Goal: Communication & Community: Answer question/provide support

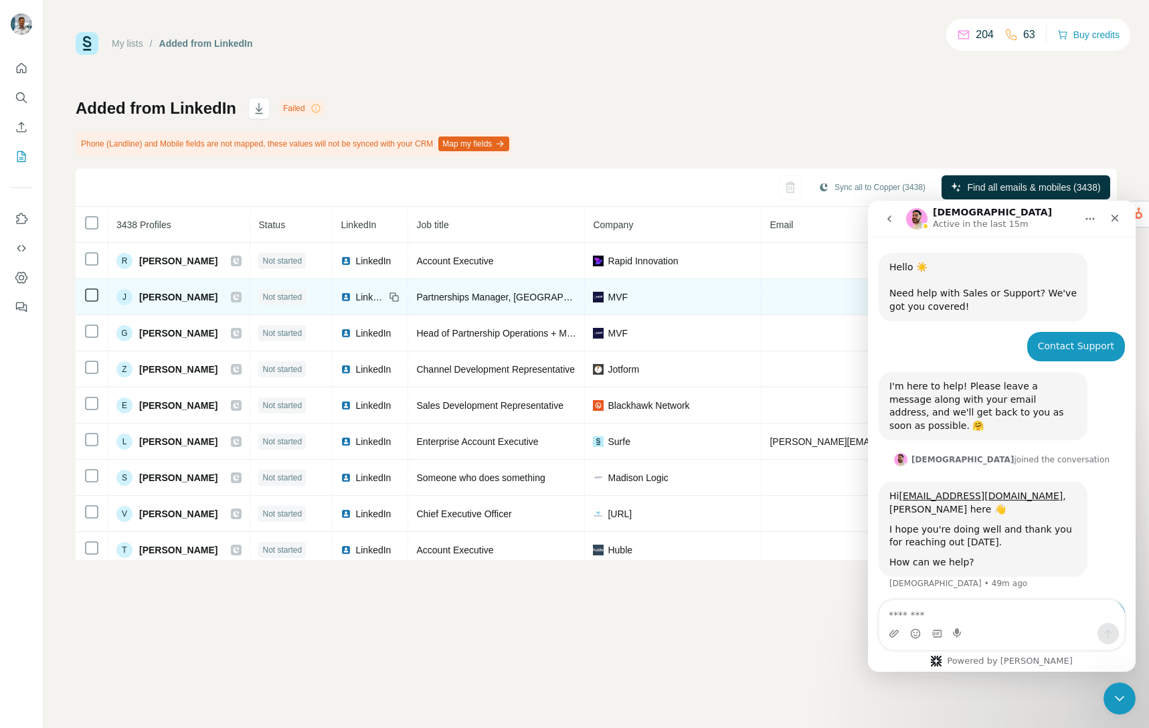
scroll to position [274, 0]
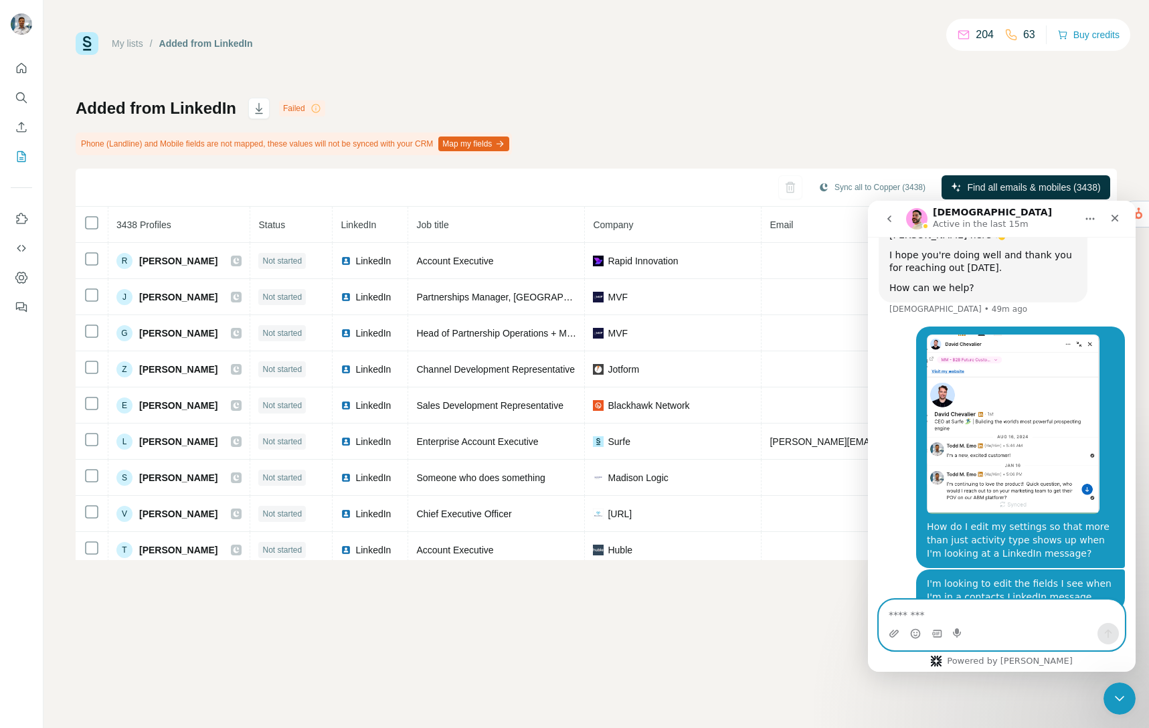
click at [915, 612] on textarea "Message…" at bounding box center [1002, 611] width 245 height 23
click at [910, 614] on textarea "Message…" at bounding box center [1002, 611] width 245 height 23
type textarea "**********"
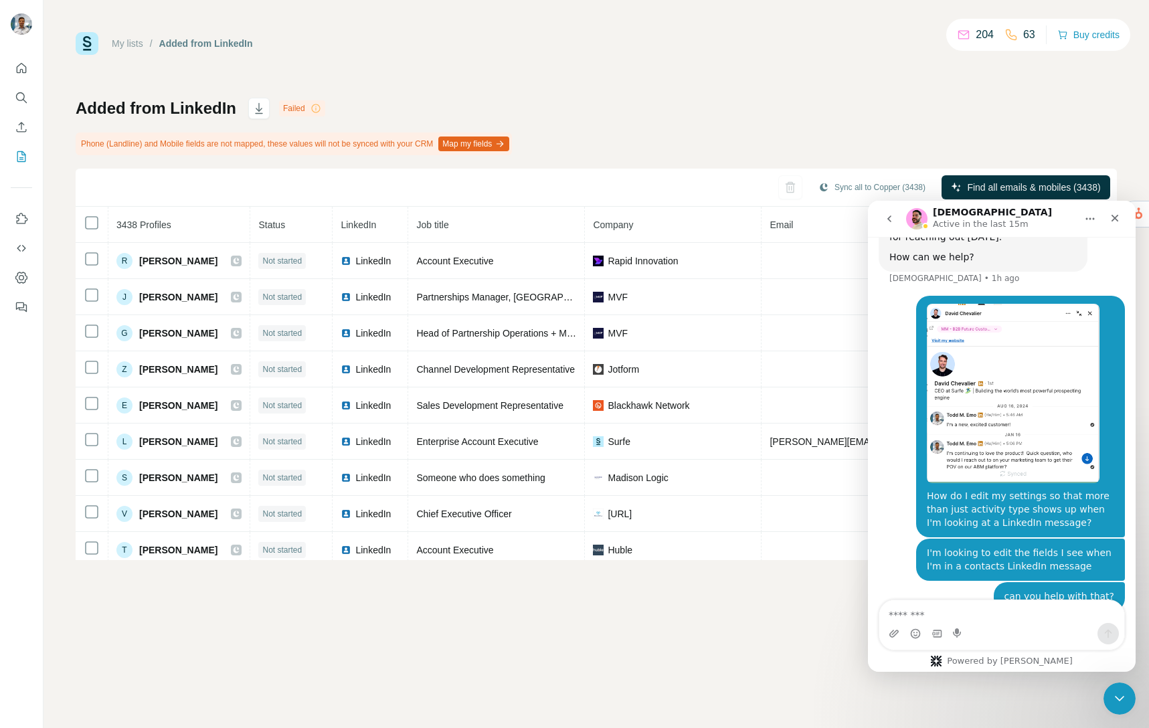
click at [546, 68] on div "My lists / Added from LinkedIn 204 63 Buy credits Added from LinkedIn Failed Ph…" at bounding box center [596, 296] width 1041 height 528
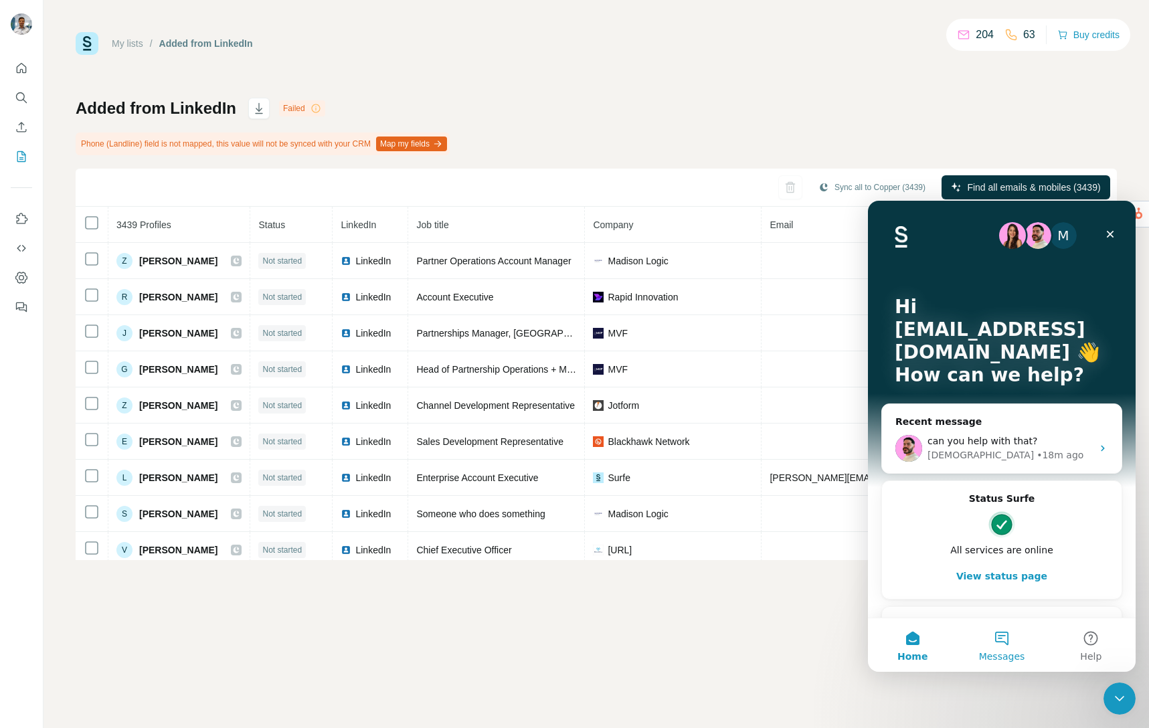
click at [1010, 639] on button "Messages" at bounding box center [1001, 645] width 89 height 54
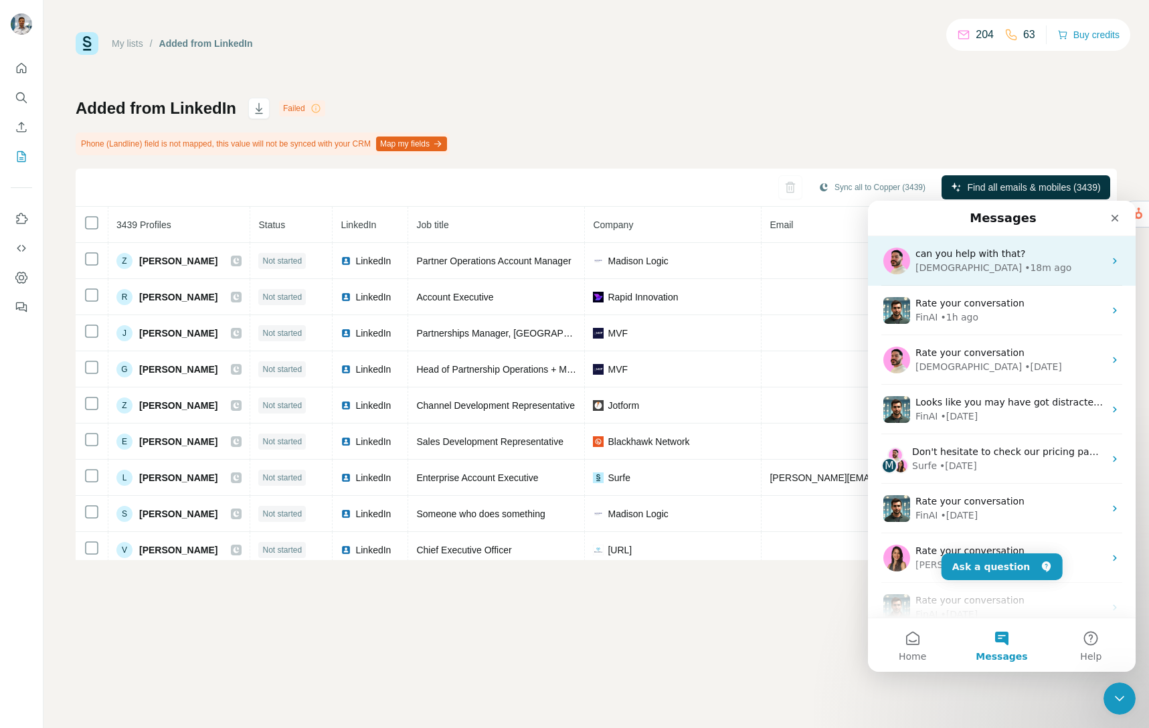
click at [1025, 261] on div "• 18m ago" at bounding box center [1048, 268] width 47 height 14
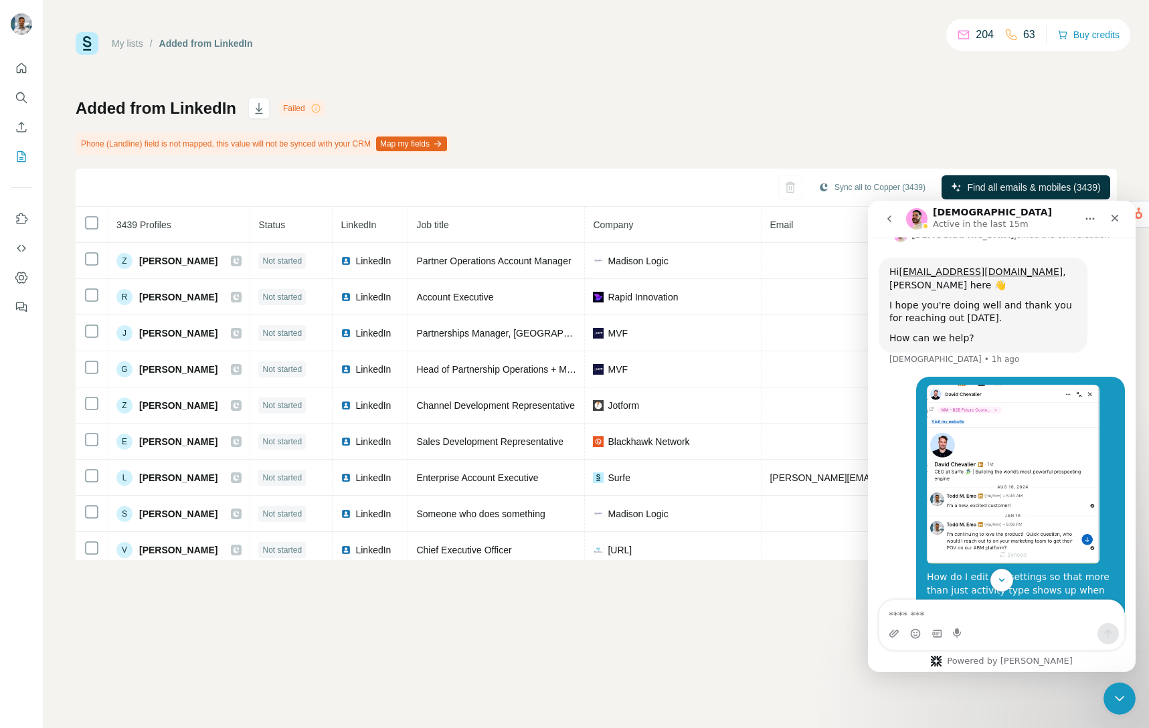
scroll to position [305, 0]
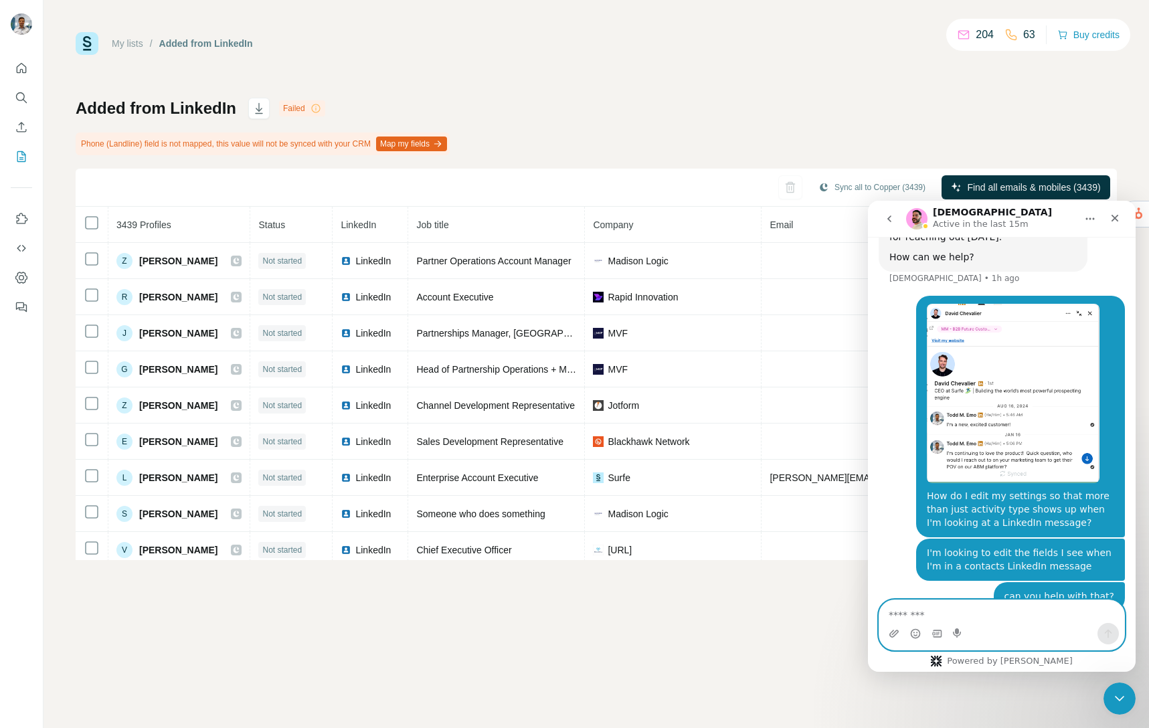
click at [895, 614] on textarea "Message…" at bounding box center [1002, 611] width 245 height 23
type textarea "*"
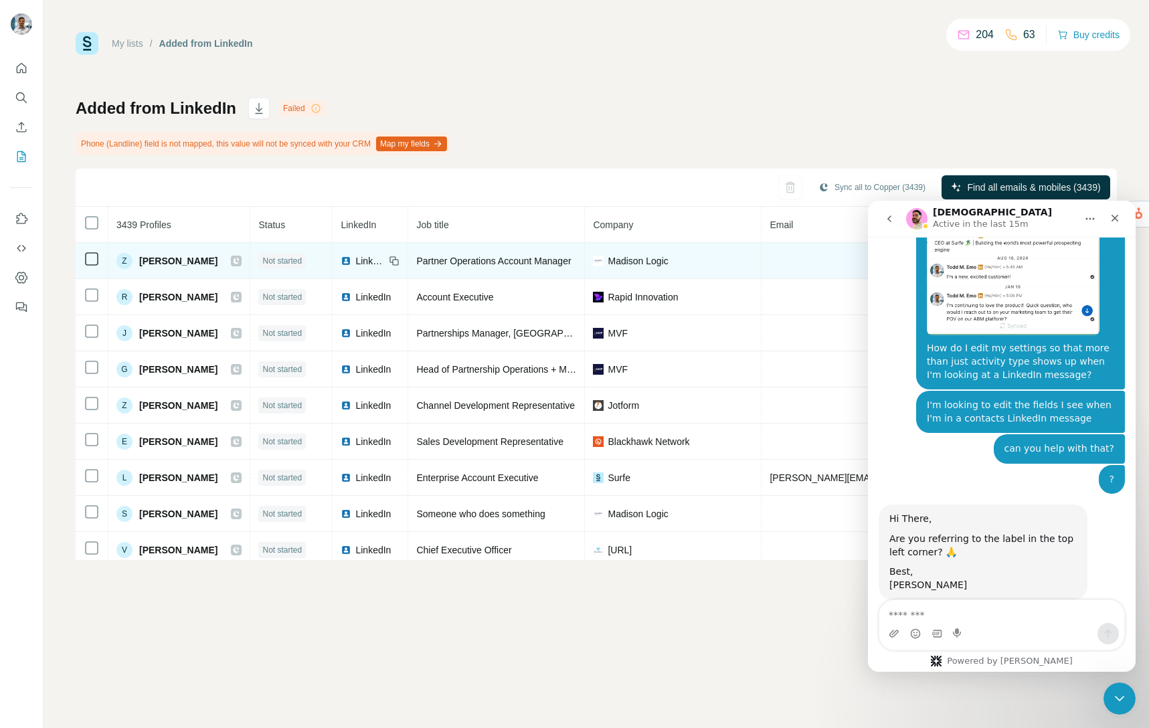
scroll to position [441, 0]
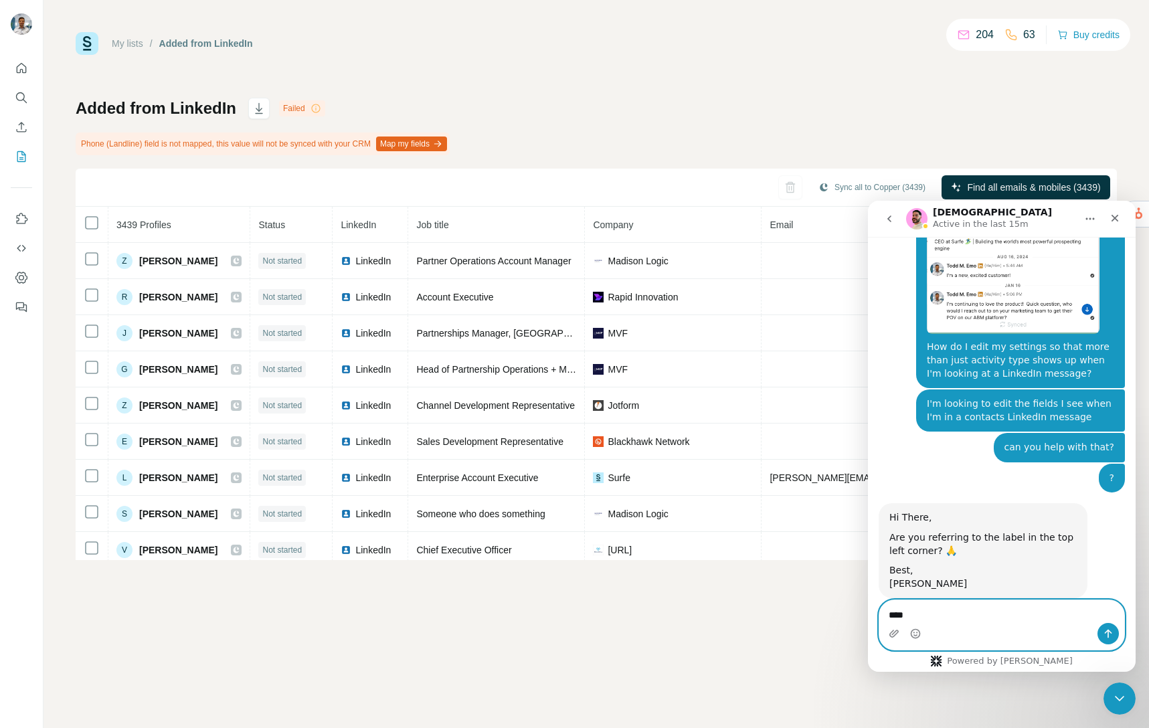
type textarea "***"
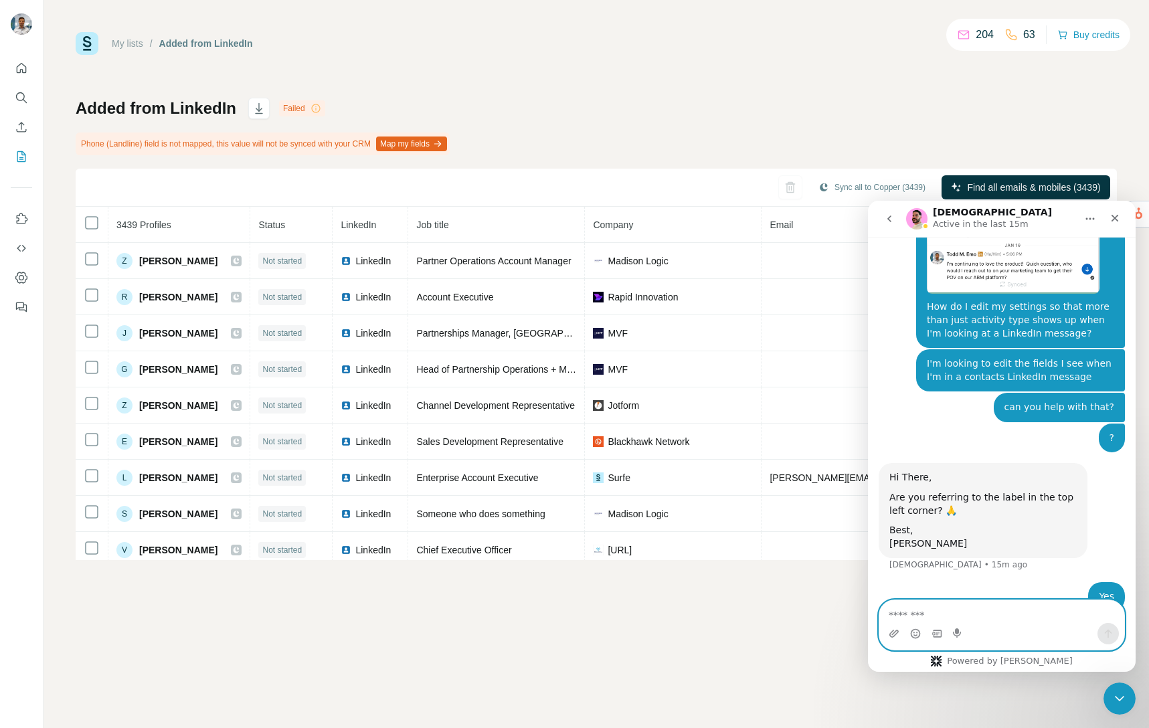
click at [904, 615] on textarea "Message…" at bounding box center [1002, 611] width 245 height 23
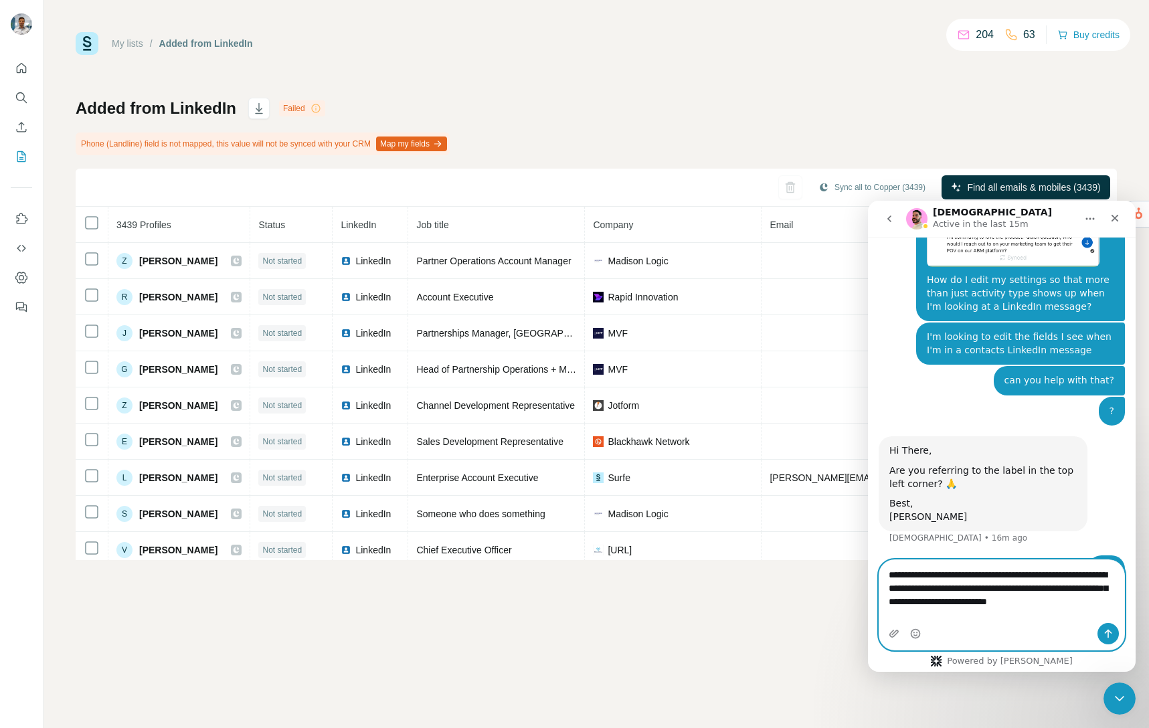
scroll to position [521, 0]
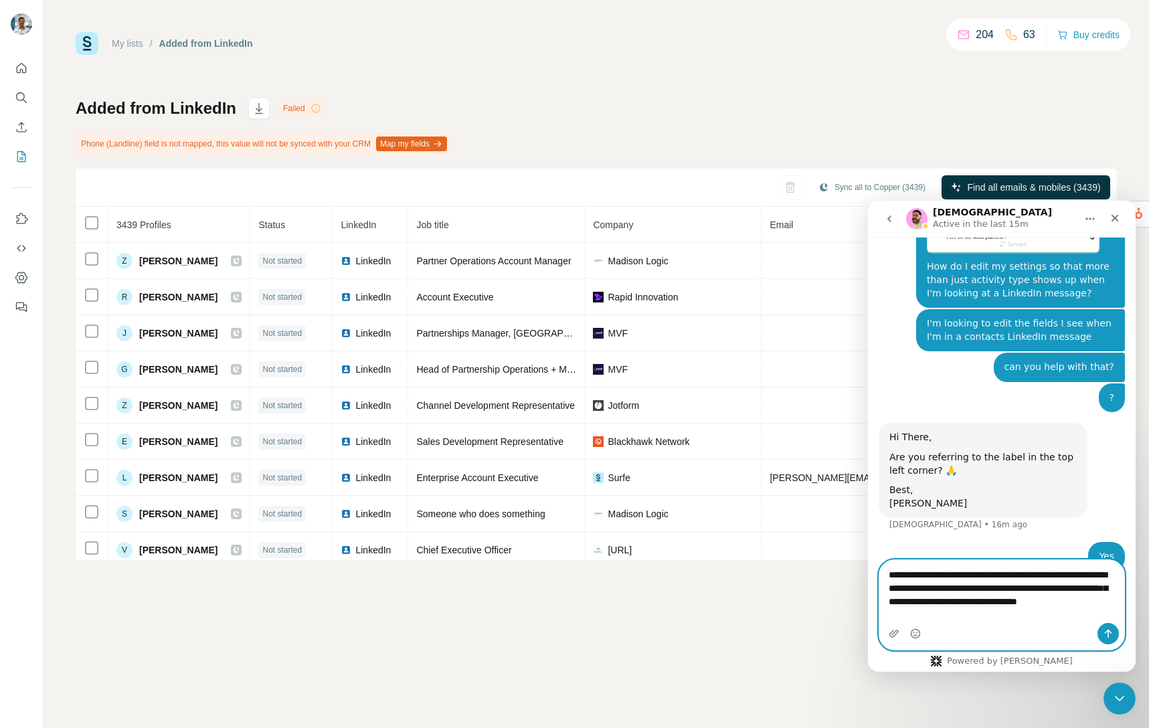
type textarea "**********"
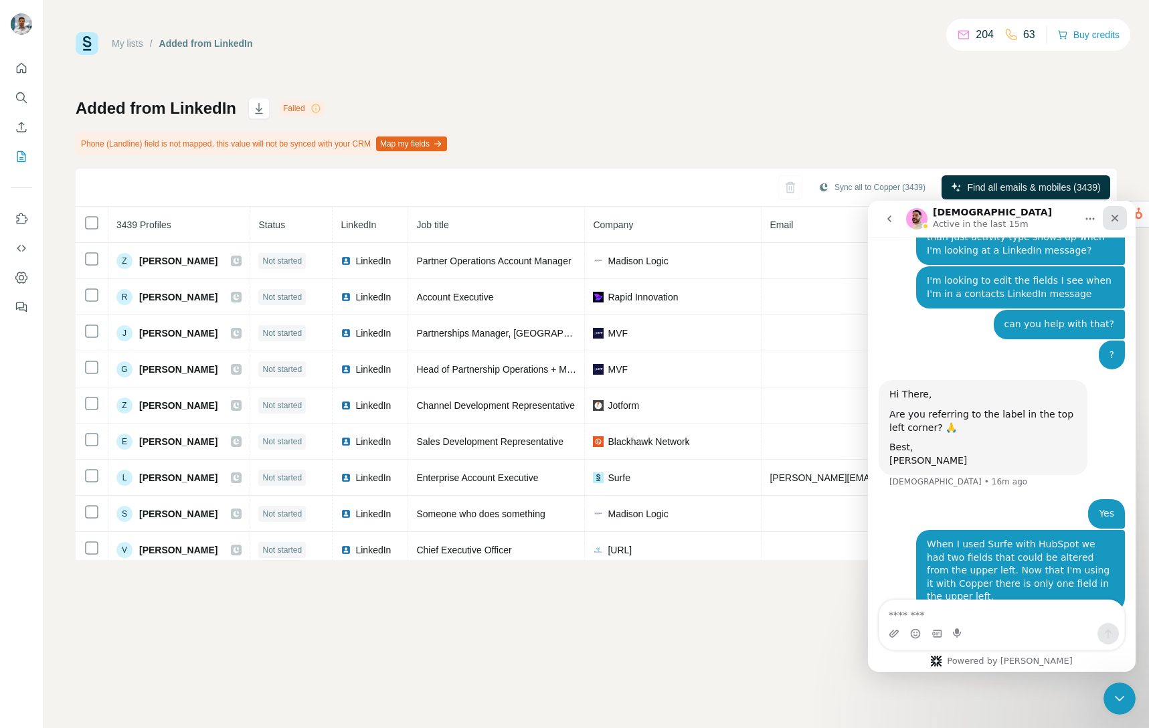
click at [1115, 220] on icon "Close" at bounding box center [1115, 218] width 11 height 11
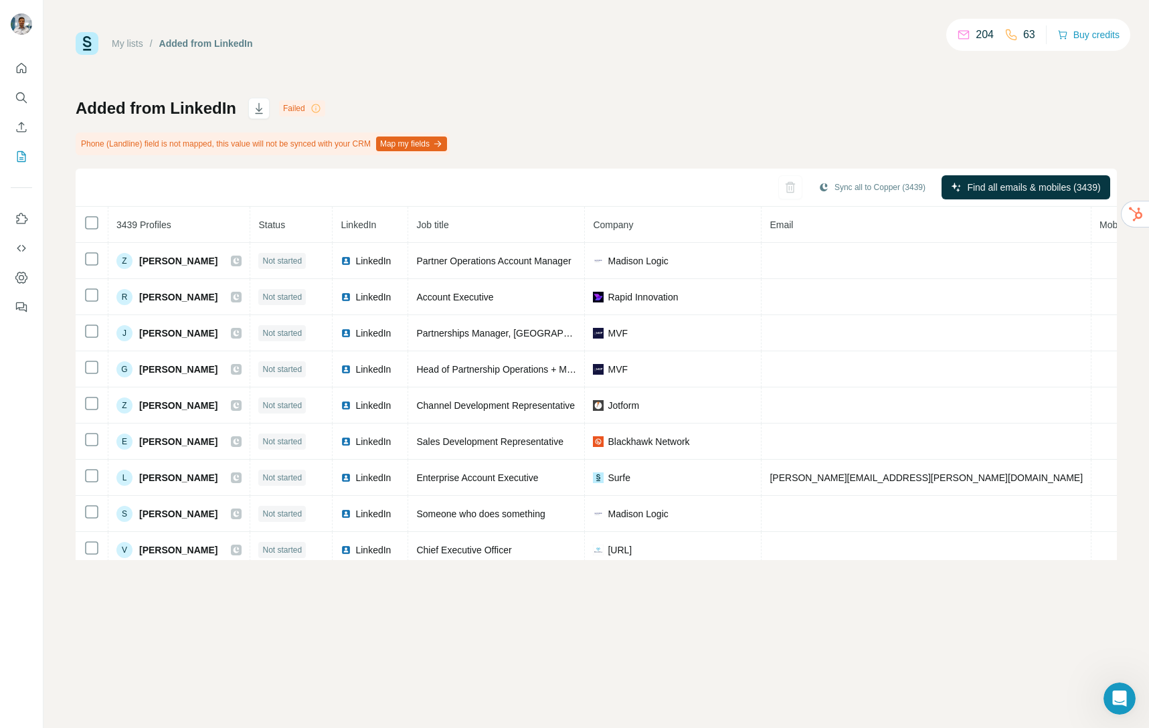
click at [622, 93] on div "My lists / Added from LinkedIn 204 63 Buy credits Added from LinkedIn Failed Ph…" at bounding box center [596, 296] width 1041 height 528
click at [1114, 704] on icon "Open Intercom Messenger" at bounding box center [1118, 697] width 22 height 22
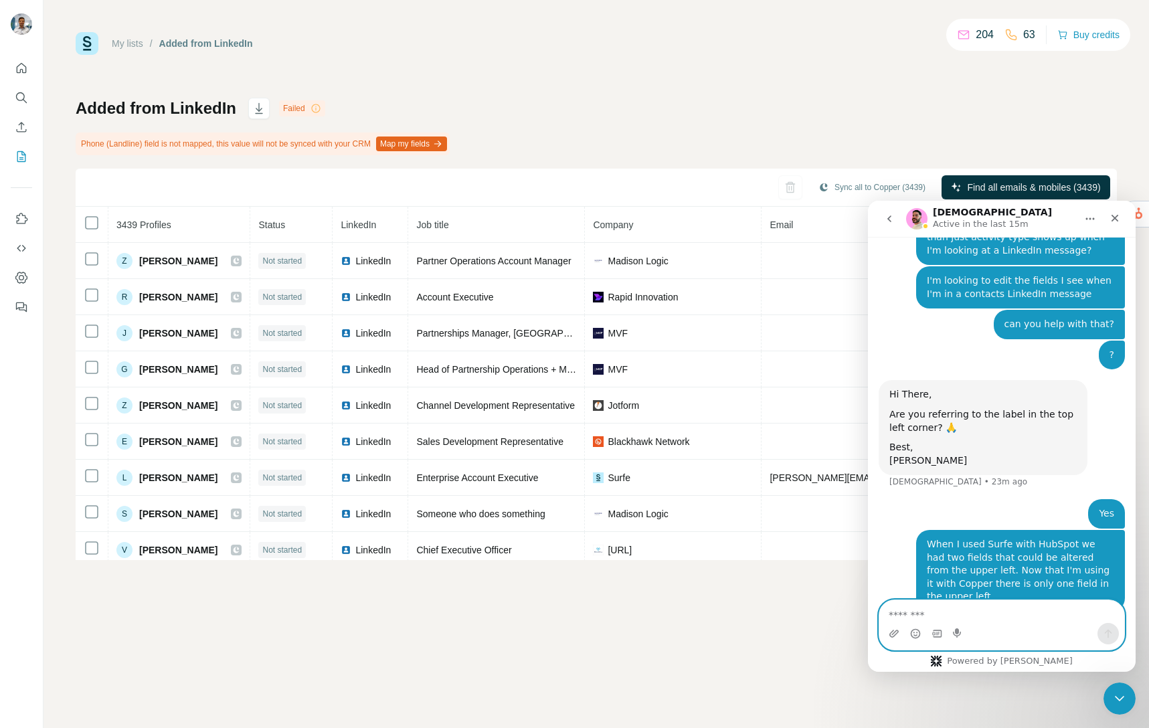
click at [915, 612] on textarea "Message…" at bounding box center [1002, 611] width 245 height 23
click at [924, 612] on textarea "Message…" at bounding box center [1002, 611] width 245 height 23
type textarea "*"
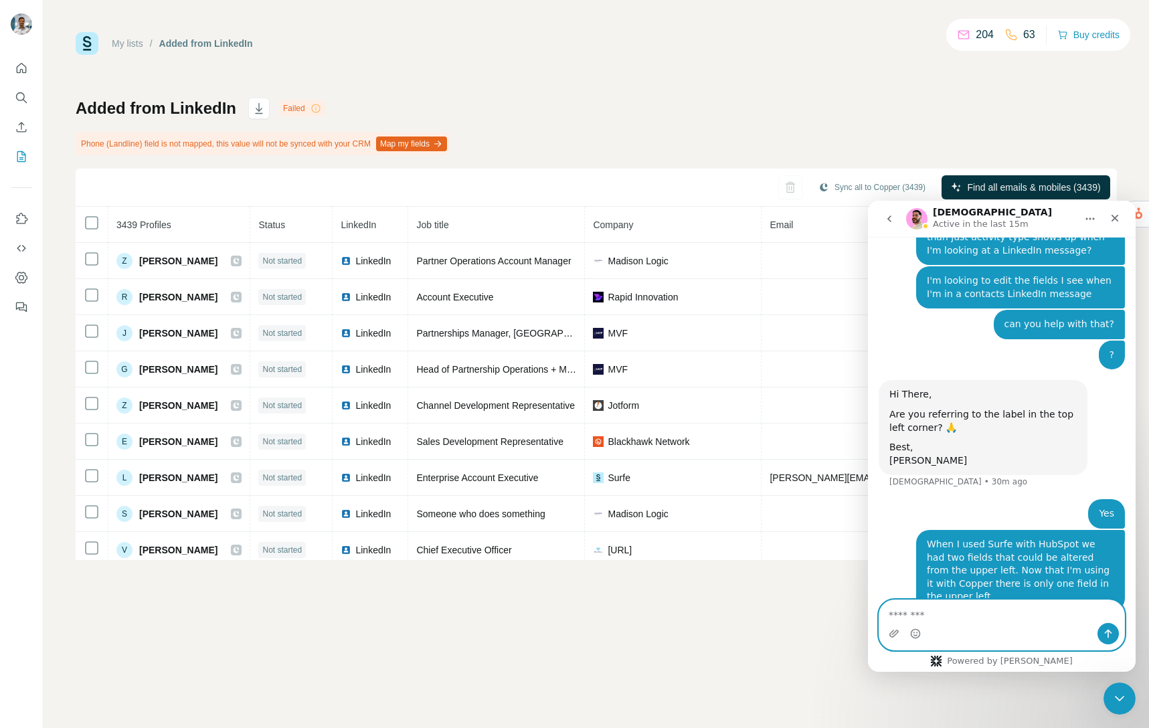
scroll to position [594, 0]
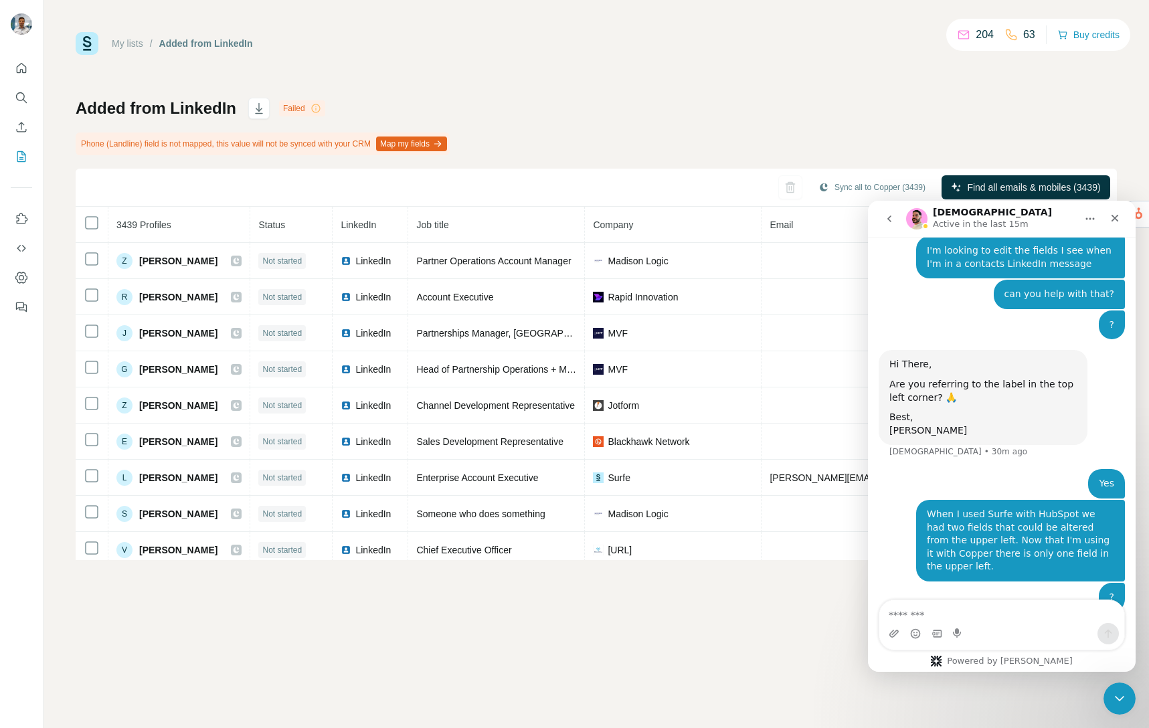
click at [523, 75] on div "My lists / Added from LinkedIn 204 63 Buy credits Added from LinkedIn Failed Ph…" at bounding box center [596, 296] width 1041 height 528
